Goal: Transaction & Acquisition: Purchase product/service

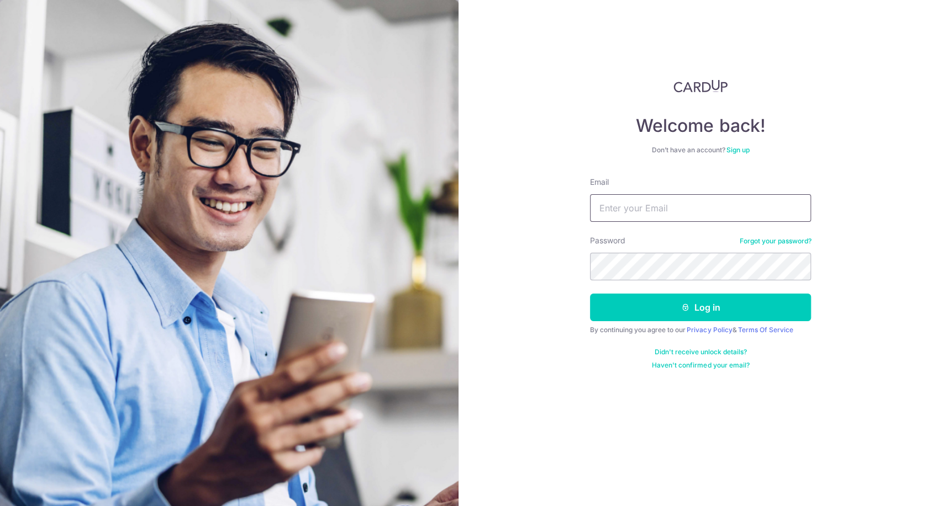
click at [688, 213] on input "Email" at bounding box center [700, 208] width 221 height 28
type input "[EMAIL_ADDRESS][DOMAIN_NAME]"
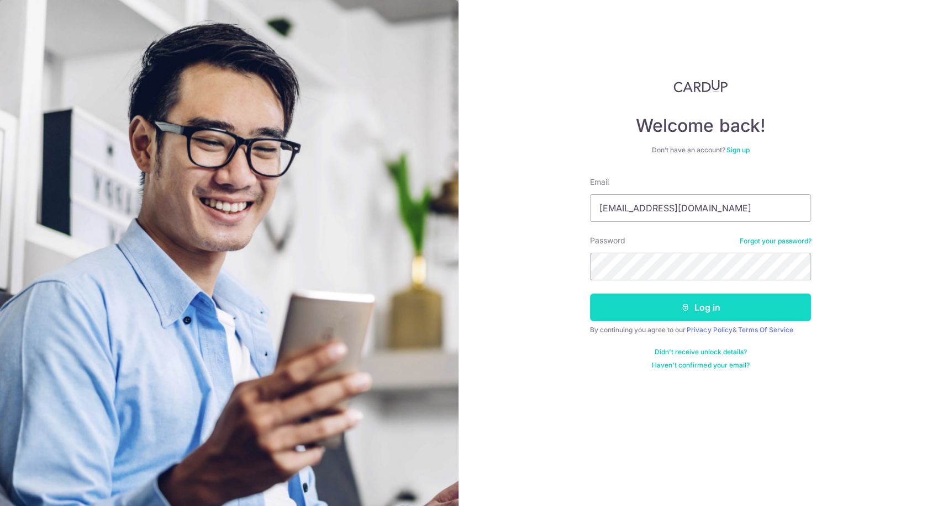
click at [704, 306] on button "Log in" at bounding box center [700, 308] width 221 height 28
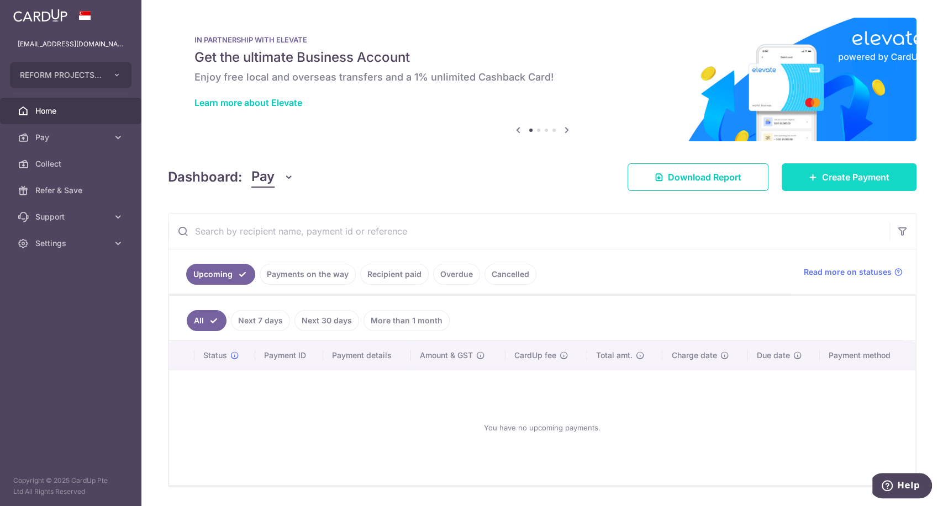
click at [849, 175] on span "Create Payment" at bounding box center [855, 177] width 67 height 13
click at [822, 178] on span "Create Payment" at bounding box center [855, 177] width 67 height 13
click at [834, 182] on span "Create Payment" at bounding box center [855, 177] width 67 height 13
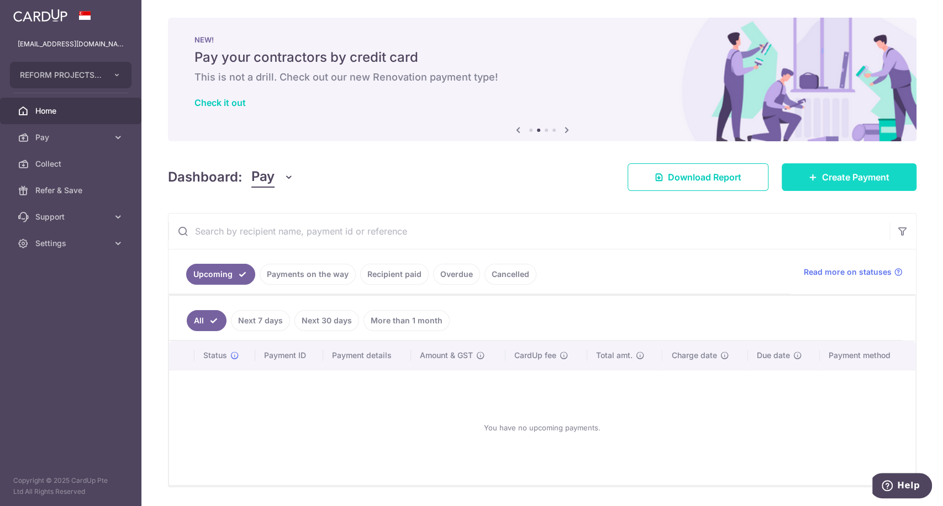
click at [871, 184] on link "Create Payment" at bounding box center [848, 177] width 135 height 28
